Goal: Task Accomplishment & Management: Manage account settings

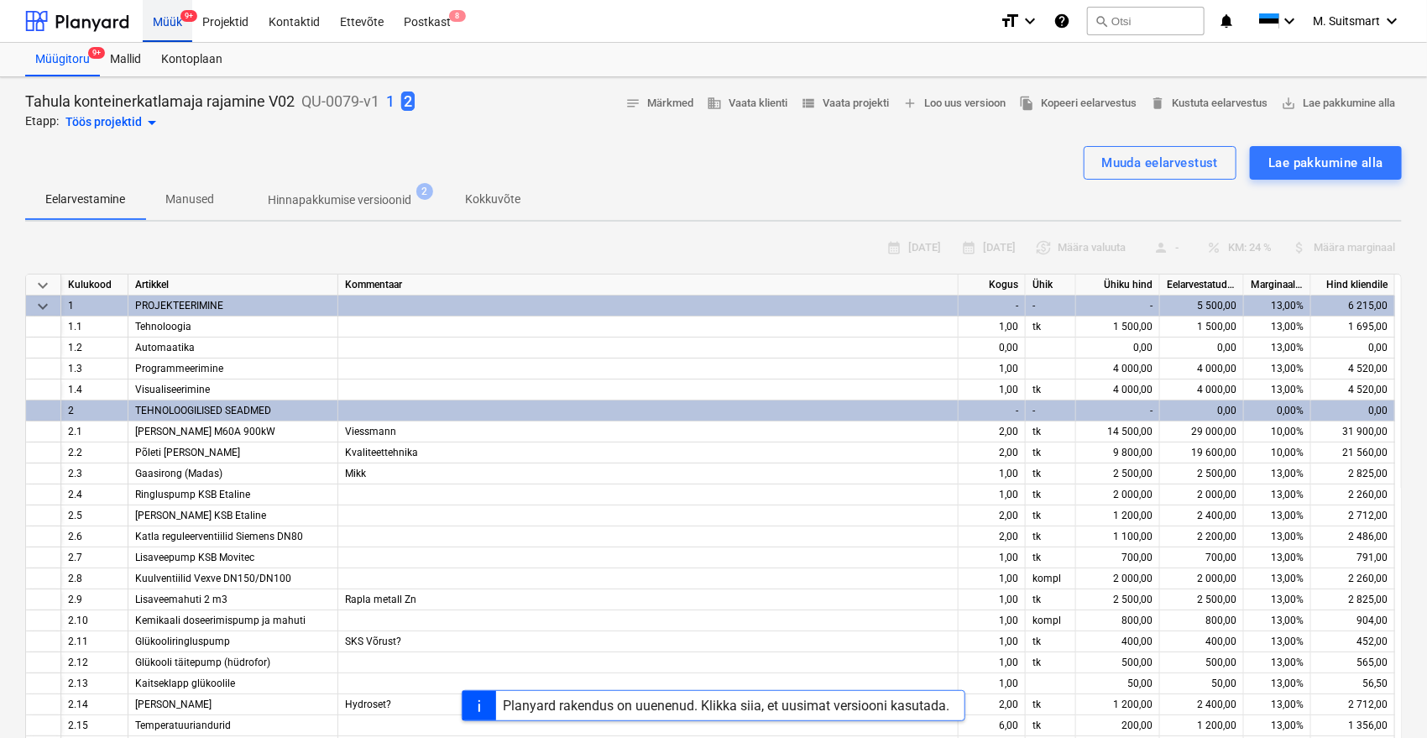
click at [165, 15] on div "Müük 9+" at bounding box center [168, 20] width 50 height 43
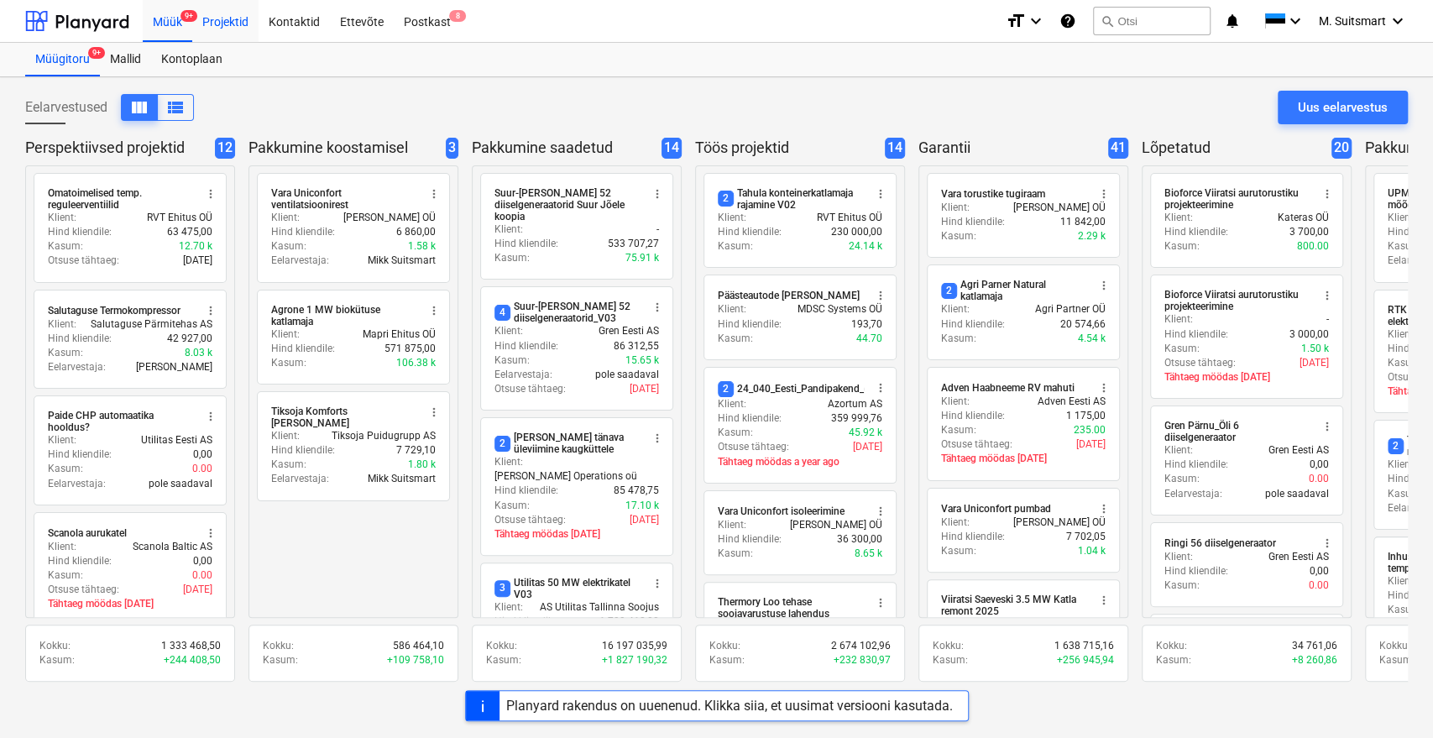
click at [221, 13] on div "Projektid" at bounding box center [225, 20] width 66 height 43
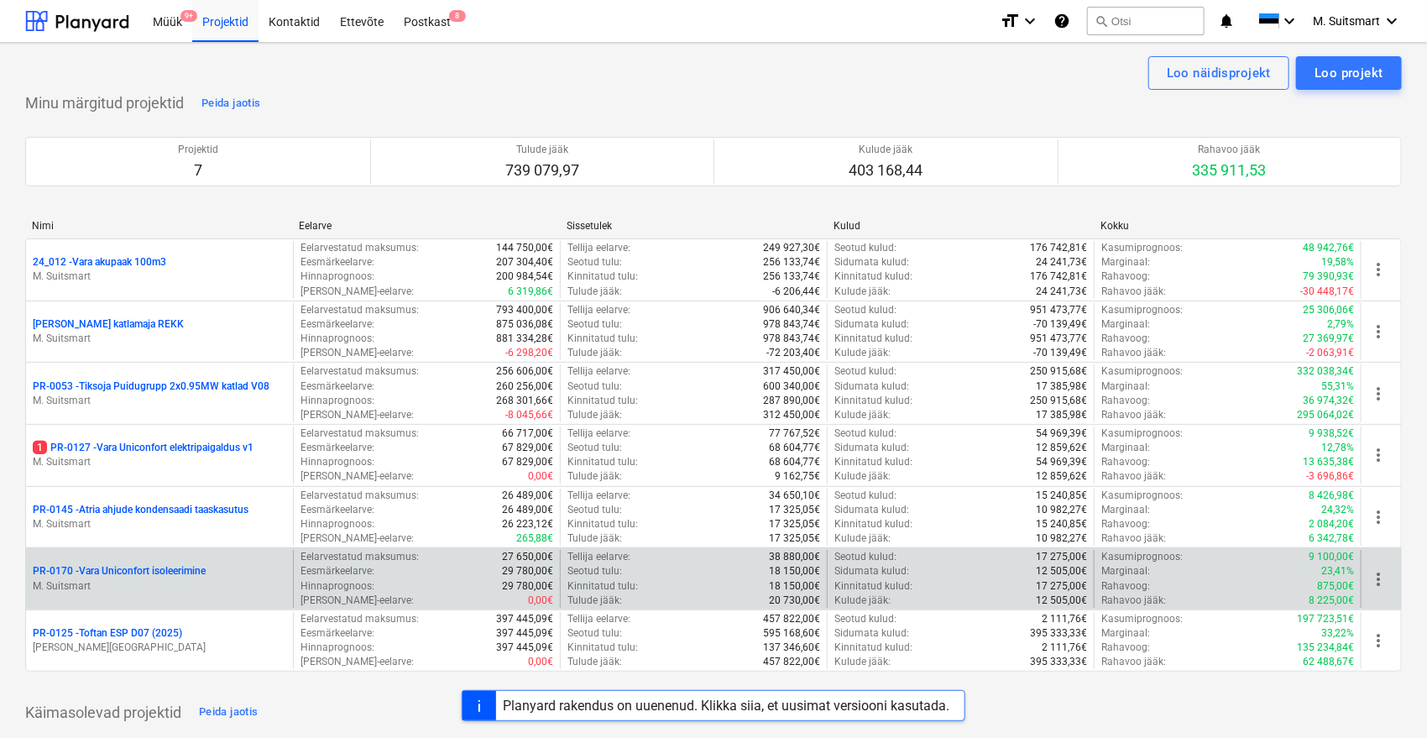
click at [146, 567] on p "PR-0170 - [GEOGRAPHIC_DATA] isoleerimine" at bounding box center [119, 571] width 173 height 14
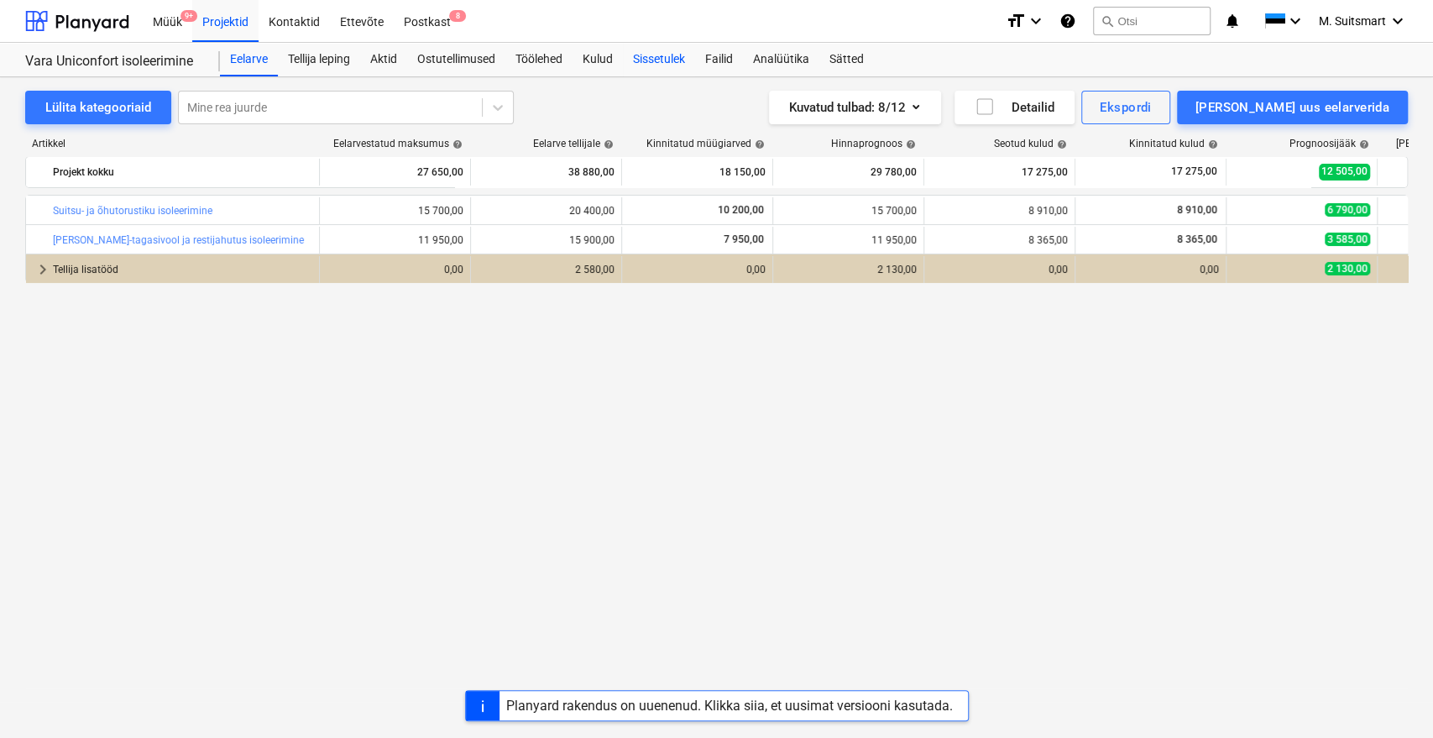
click at [654, 55] on div "Sissetulek" at bounding box center [659, 60] width 72 height 34
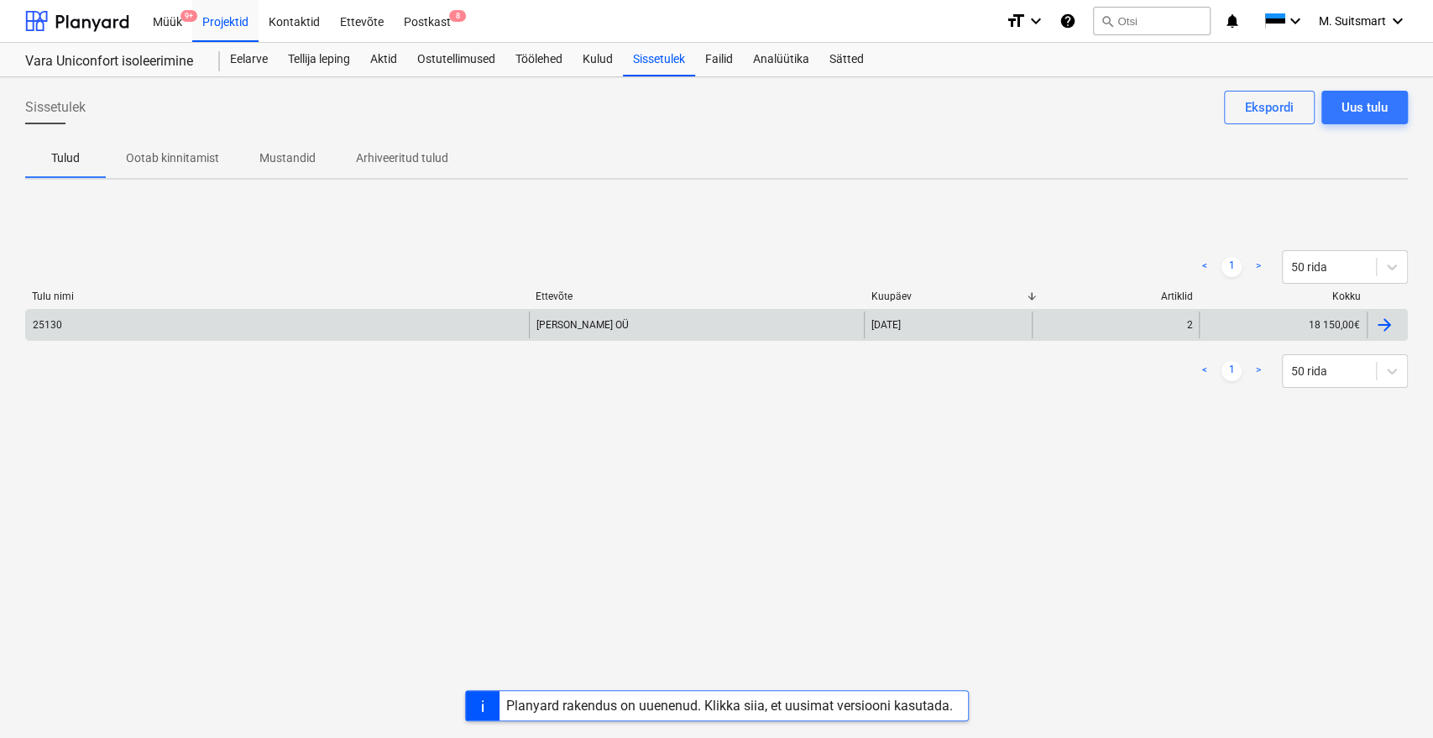
click at [1388, 322] on div at bounding box center [1384, 325] width 20 height 20
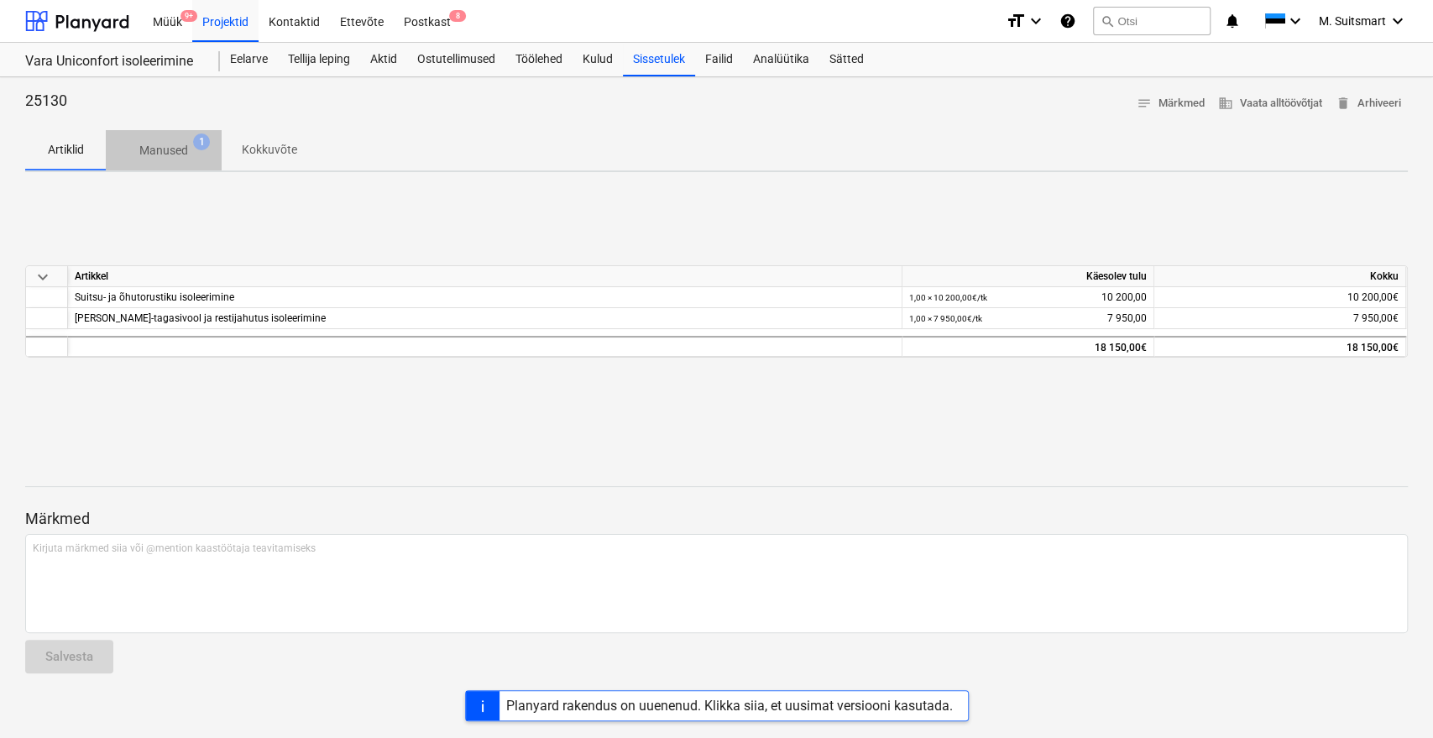
click at [169, 149] on p "Manused" at bounding box center [163, 151] width 49 height 18
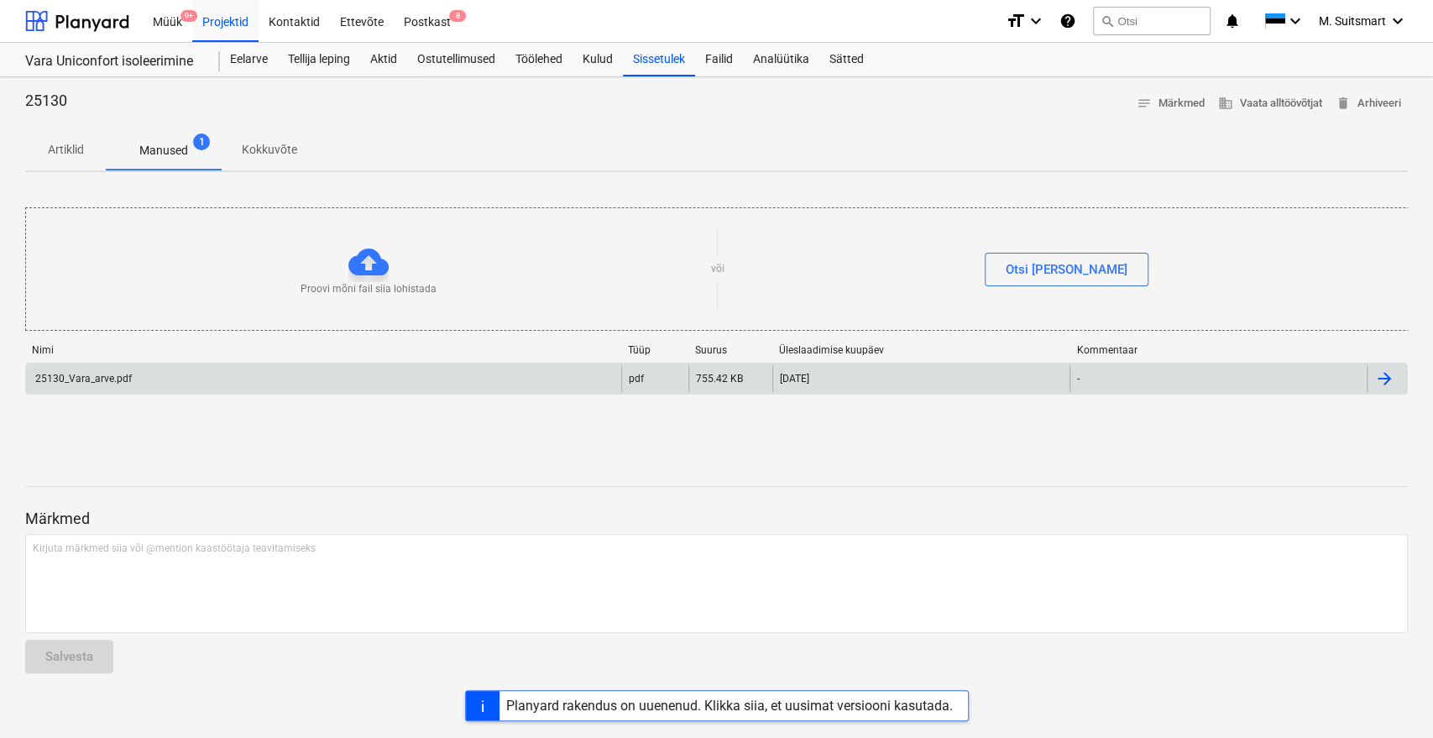
click at [589, 374] on div "25130_Vara_arve.pdf" at bounding box center [323, 378] width 595 height 27
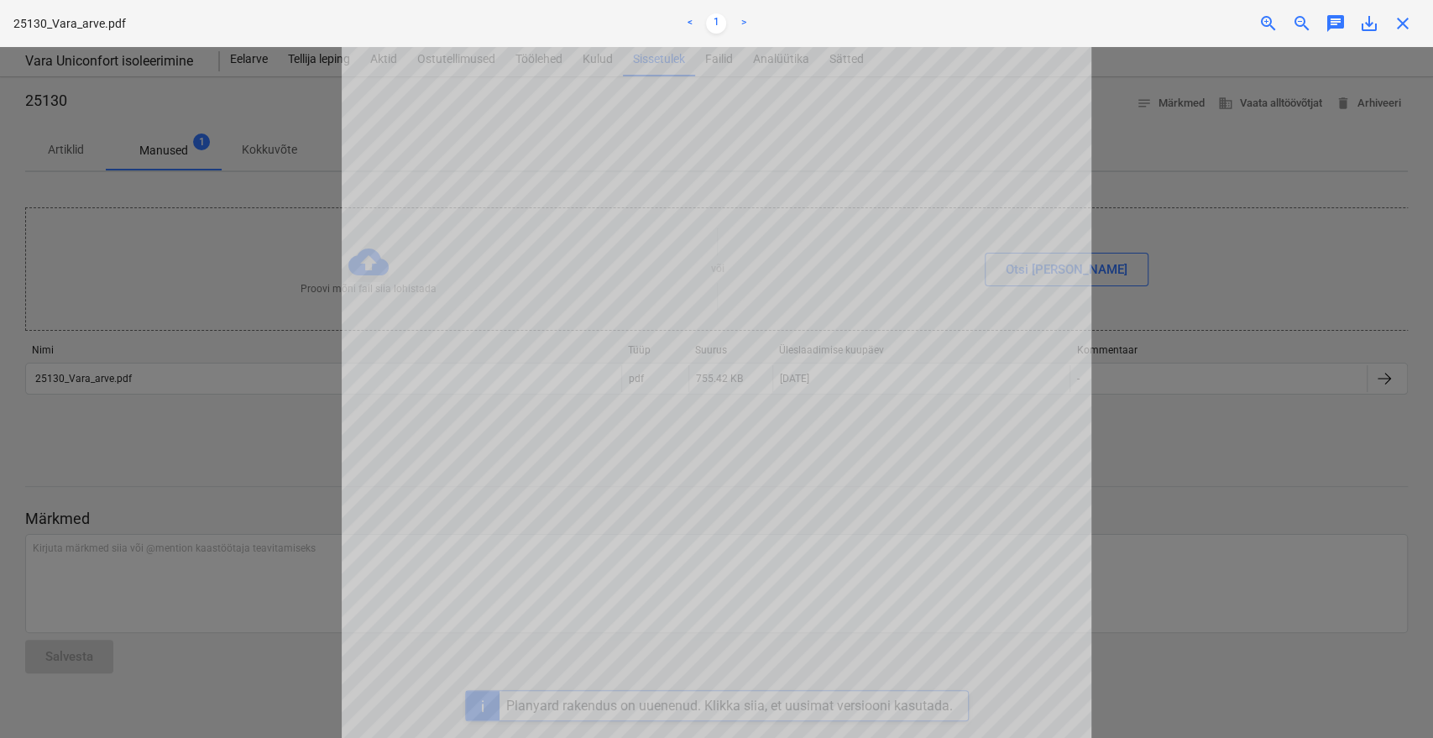
click at [1139, 123] on div at bounding box center [716, 392] width 1433 height 691
